Goal: Contribute content: Contribute content

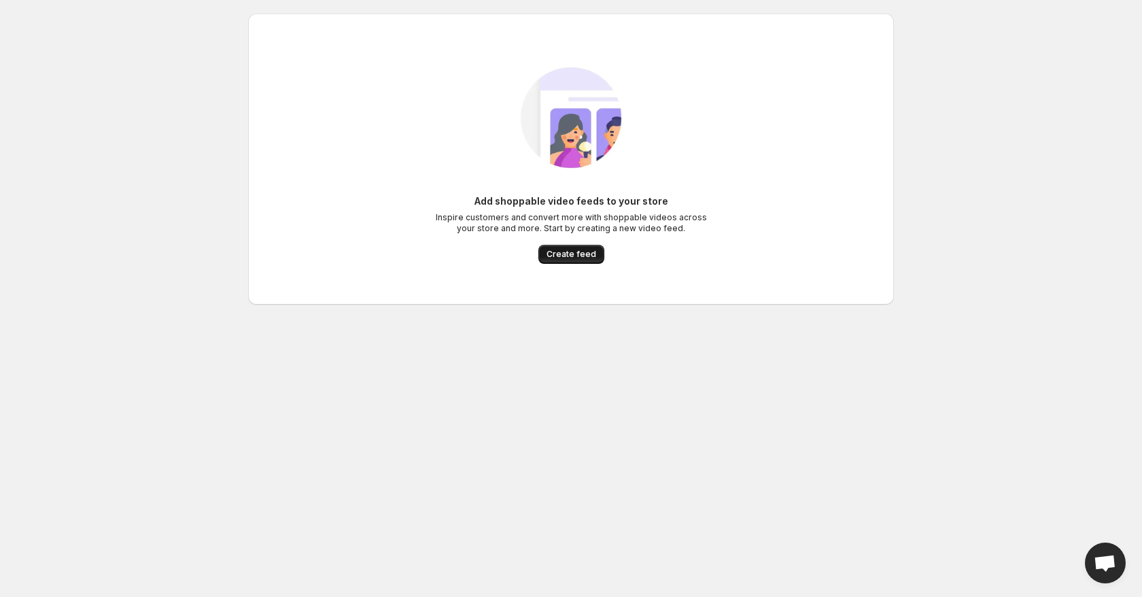
click at [584, 247] on button "Create feed" at bounding box center [572, 254] width 66 height 19
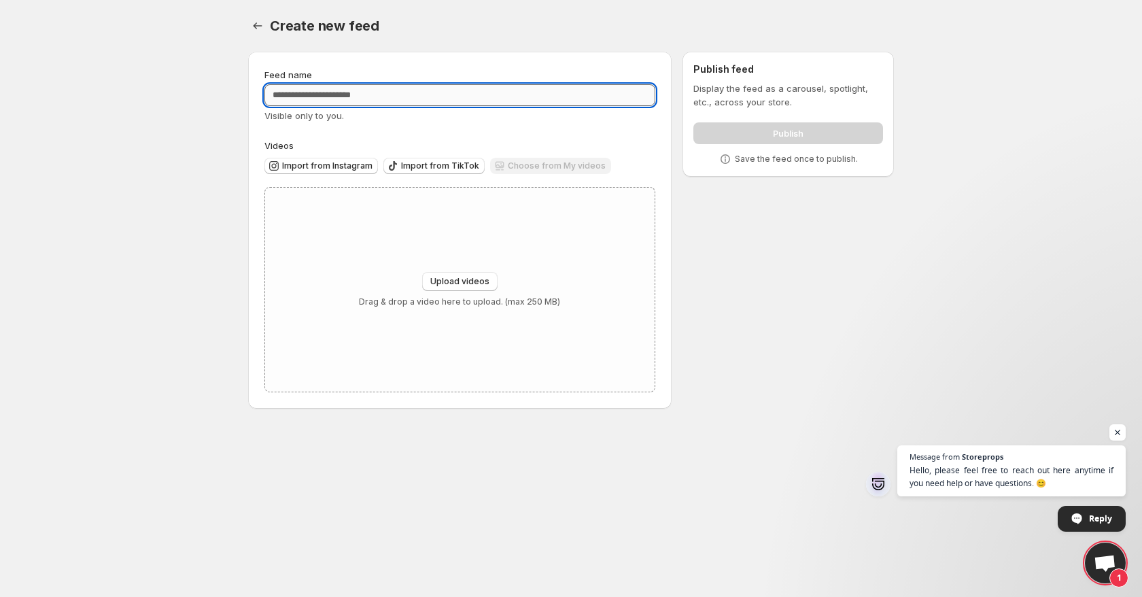
click at [398, 84] on input "Feed name" at bounding box center [460, 95] width 391 height 22
click at [460, 275] on button "Upload videos" at bounding box center [459, 281] width 75 height 19
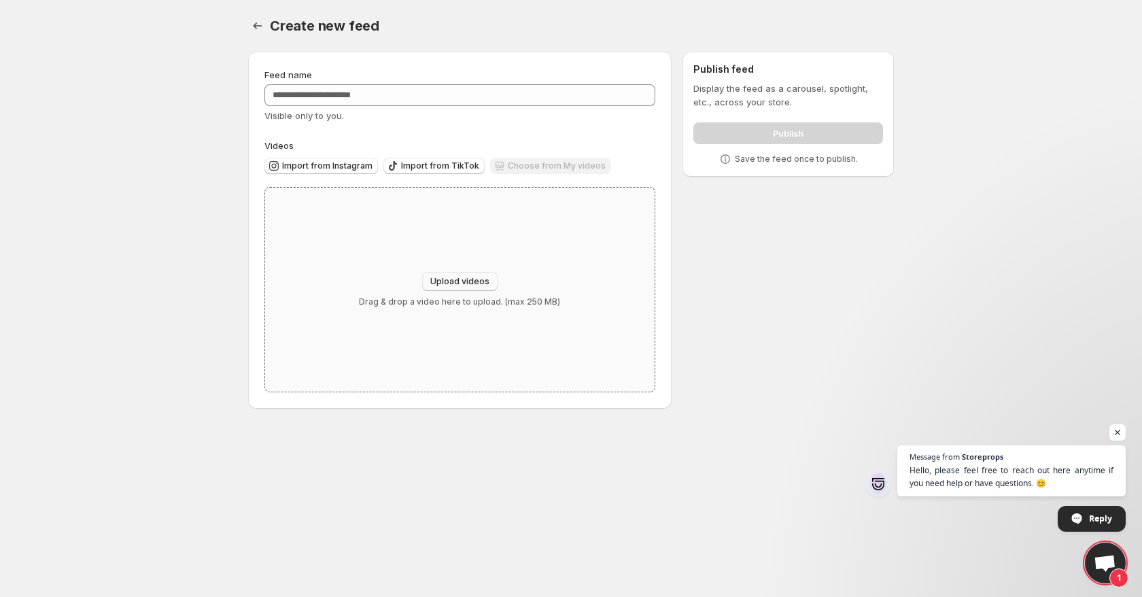
type input "**********"
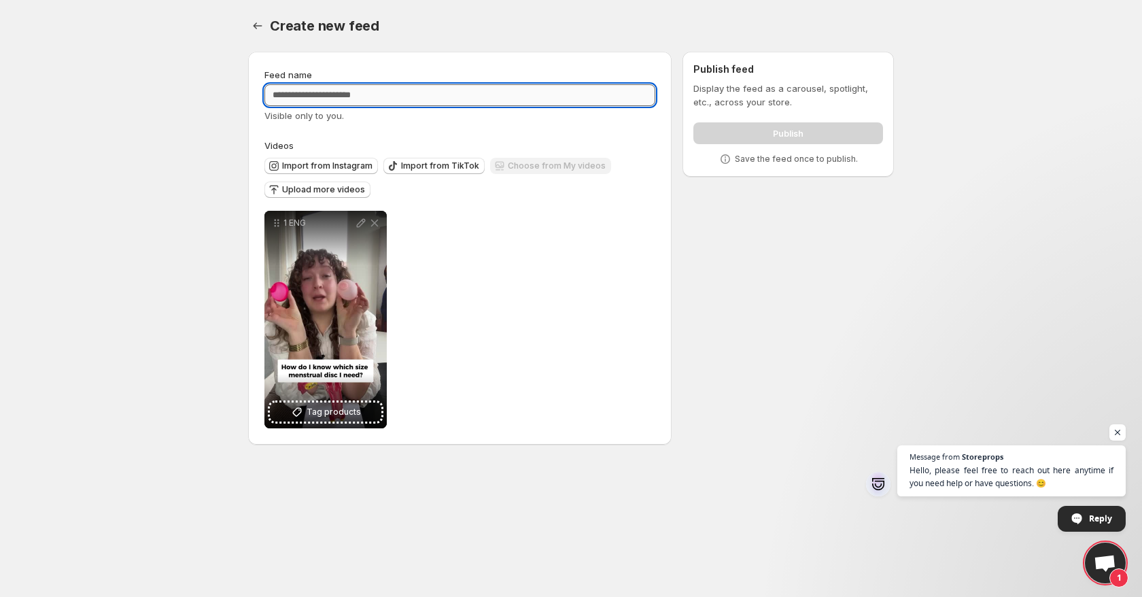
click at [366, 104] on input "Feed name" at bounding box center [460, 95] width 391 height 22
click at [613, 98] on input "Feed name" at bounding box center [460, 95] width 391 height 22
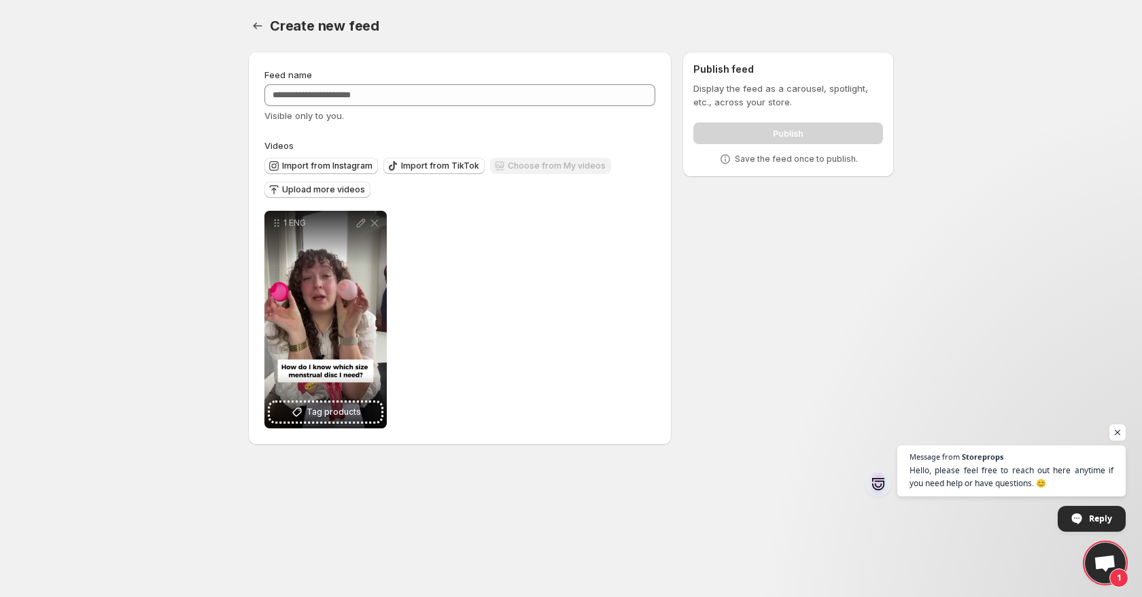
click at [779, 245] on div "Feed name Visible only to you. Videos Import from Instagram Import from TikTok …" at bounding box center [565, 251] width 657 height 420
click at [502, 109] on div "Visible only to you." at bounding box center [460, 116] width 391 height 14
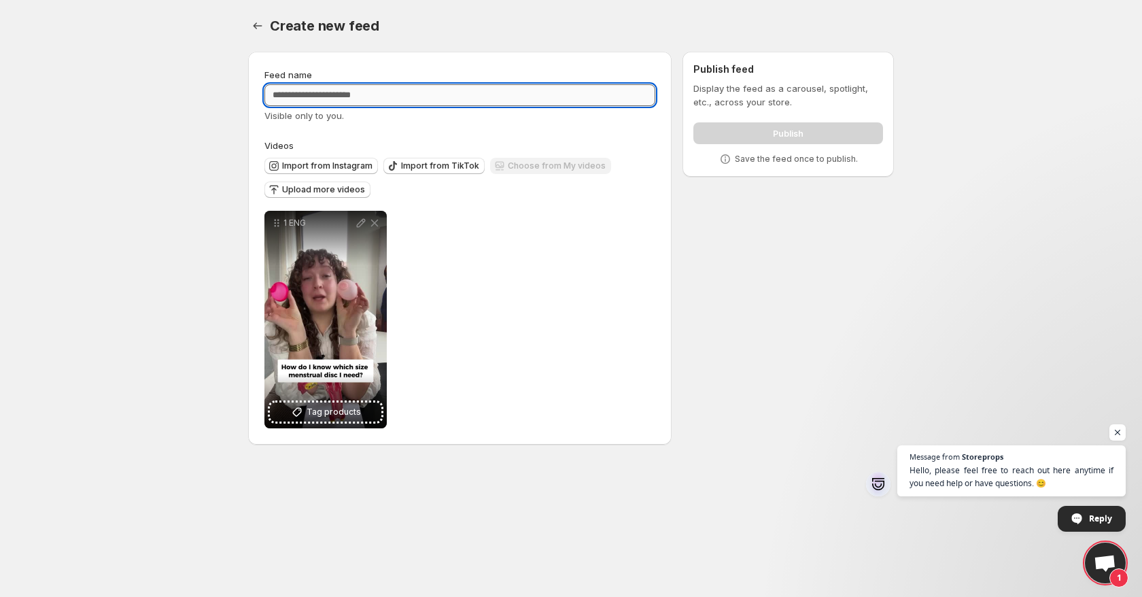
click at [500, 102] on input "Feed name" at bounding box center [460, 95] width 391 height 22
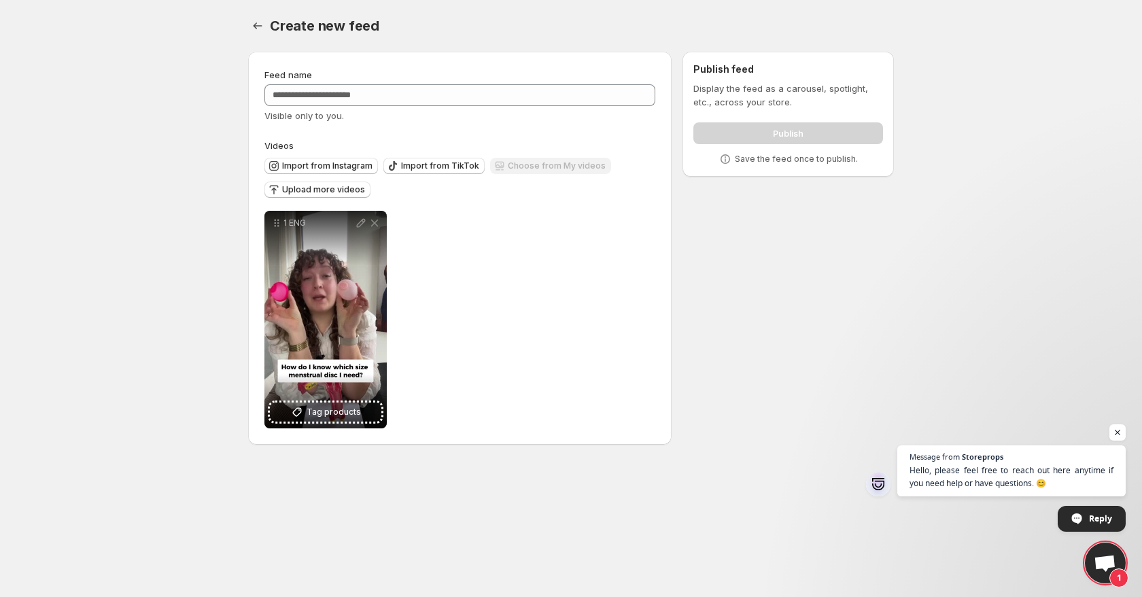
click at [781, 262] on div "Feed name Visible only to you. Videos Import from Instagram Import from TikTok …" at bounding box center [565, 251] width 657 height 420
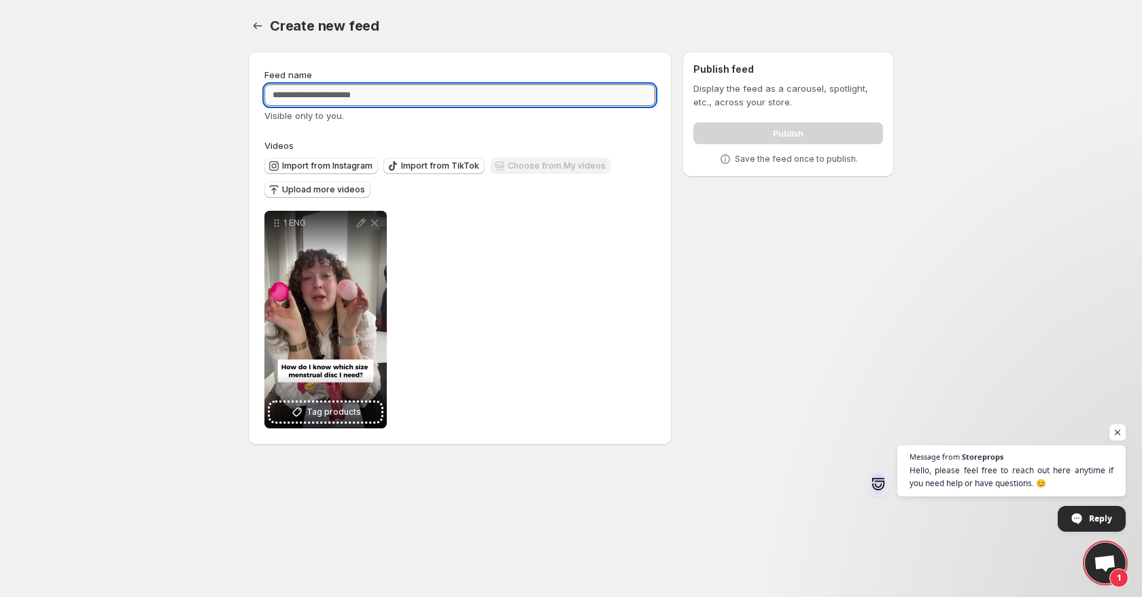
click at [396, 97] on input "Feed name" at bounding box center [460, 95] width 391 height 22
drag, startPoint x: 640, startPoint y: 93, endPoint x: 362, endPoint y: 100, distance: 278.2
click at [362, 100] on input "Feed name" at bounding box center [460, 95] width 391 height 22
click at [319, 190] on span "Upload more videos" at bounding box center [323, 189] width 83 height 11
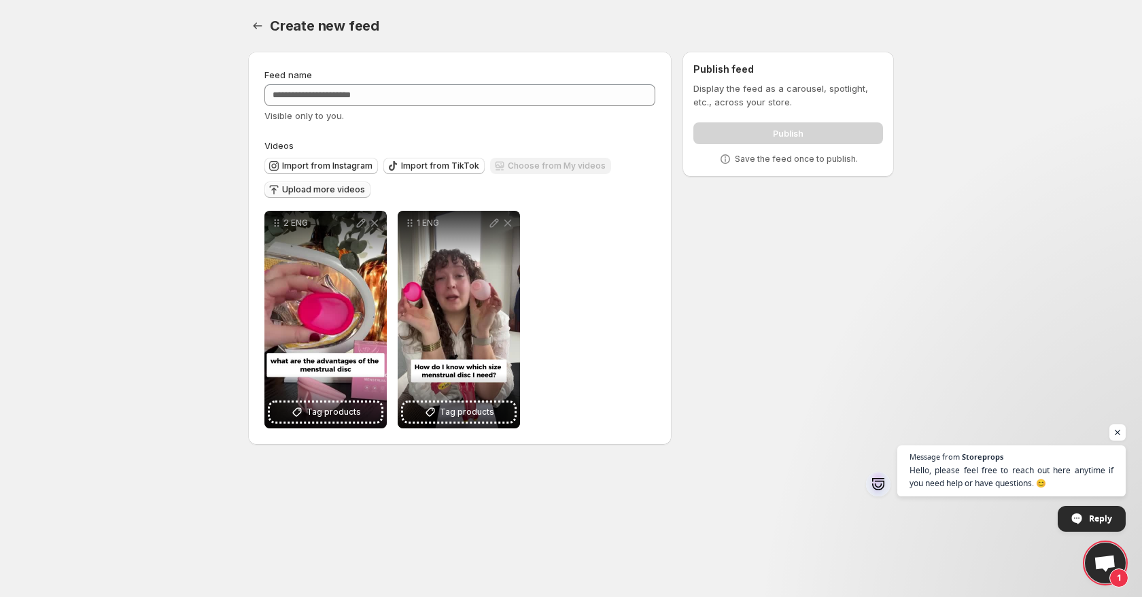
click at [330, 189] on span "Upload more videos" at bounding box center [323, 189] width 83 height 11
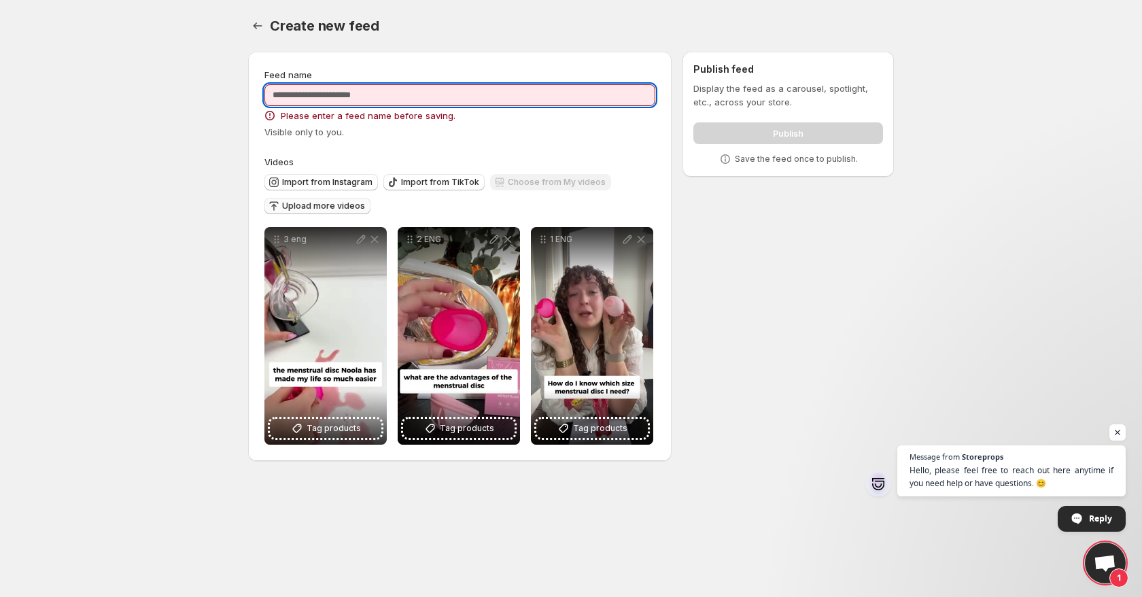
click at [427, 89] on input "Feed name" at bounding box center [460, 95] width 391 height 22
type input "**********"
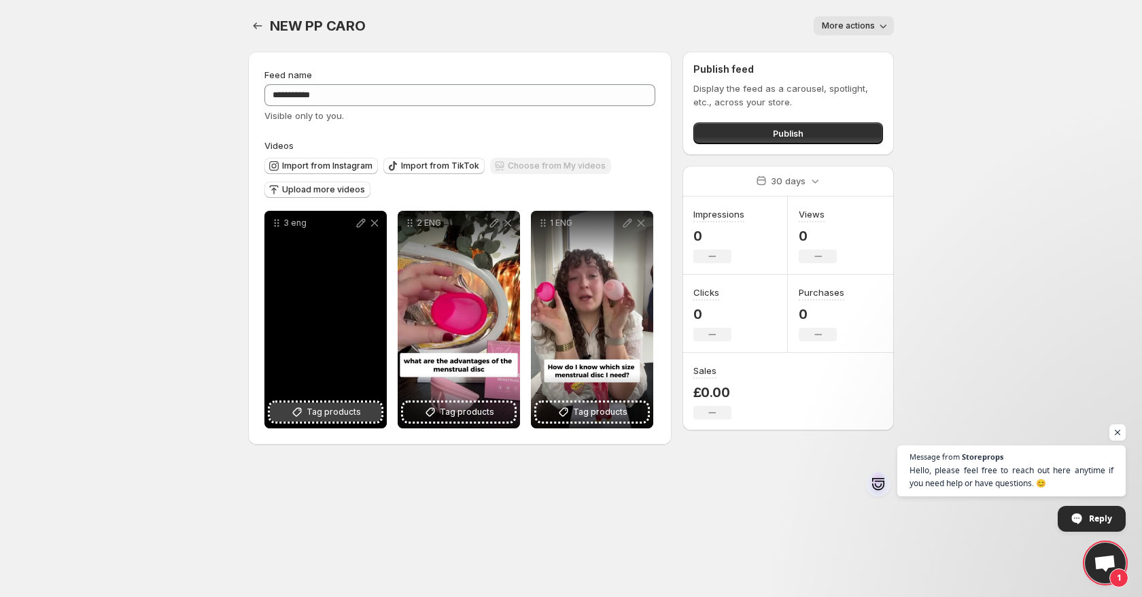
click at [324, 417] on span "Tag products" at bounding box center [334, 412] width 54 height 14
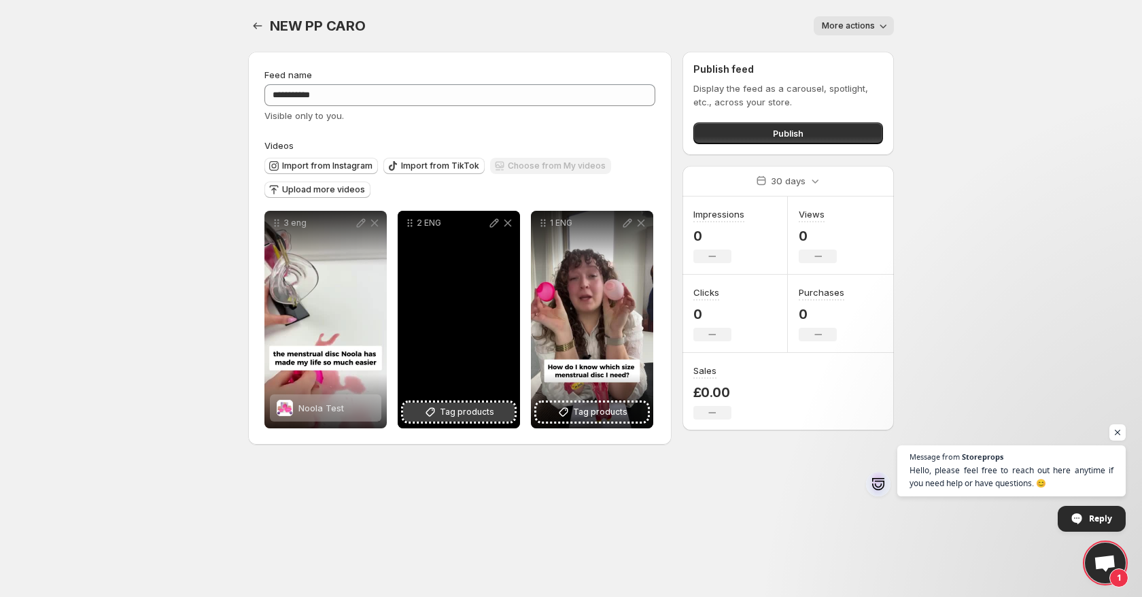
click at [477, 409] on span "Tag products" at bounding box center [467, 412] width 54 height 14
click at [599, 409] on span "Tag products" at bounding box center [600, 412] width 54 height 14
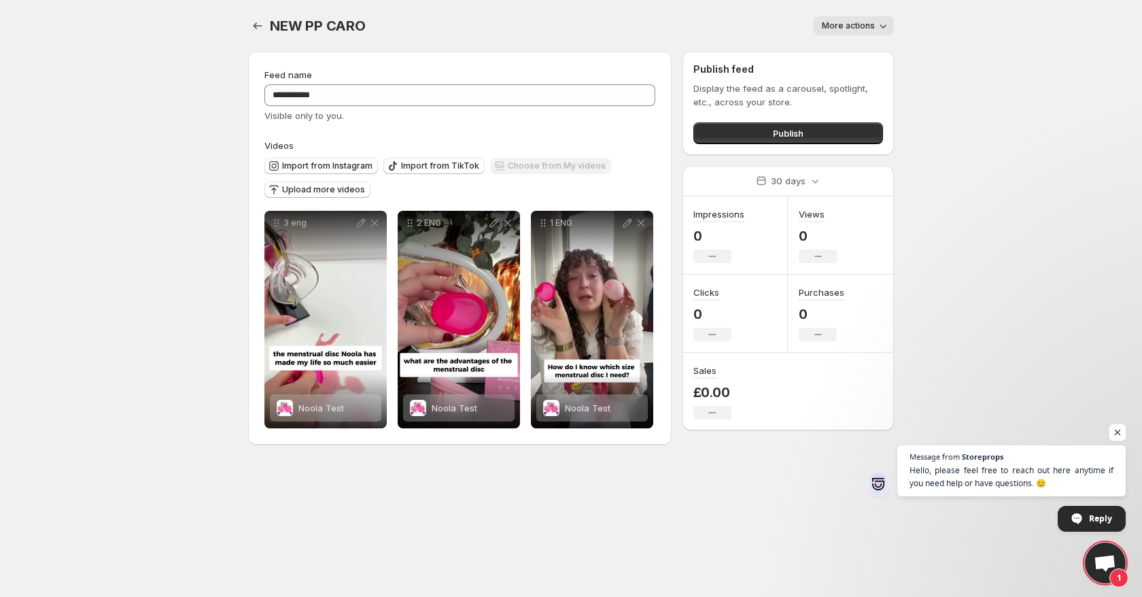
click at [1123, 431] on span "Open chat" at bounding box center [1118, 432] width 17 height 17
